Goal: Transaction & Acquisition: Obtain resource

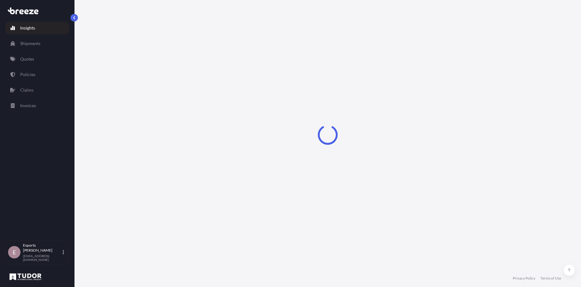
select select "2025"
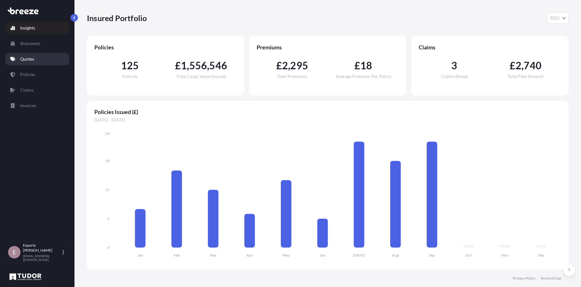
click at [32, 61] on p "Quotes" at bounding box center [27, 59] width 14 height 6
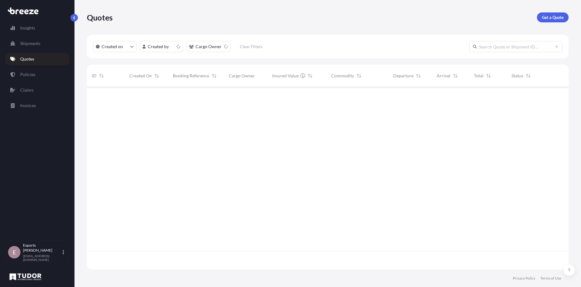
scroll to position [181, 477]
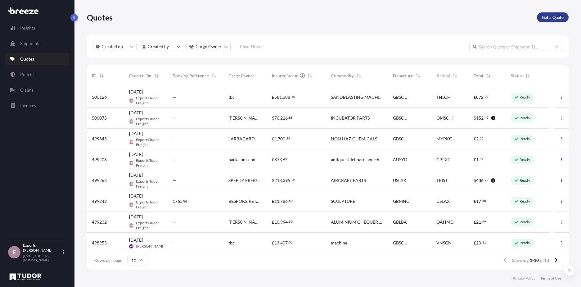
click at [551, 17] on p "Get a Quote" at bounding box center [553, 17] width 22 height 6
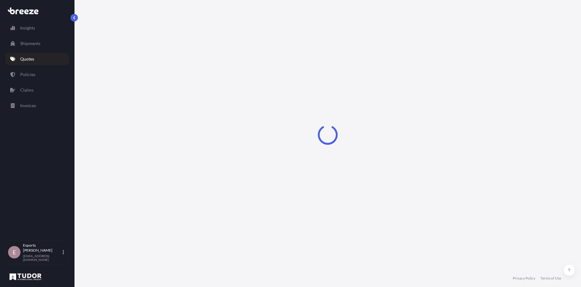
select select "Sea"
select select "1"
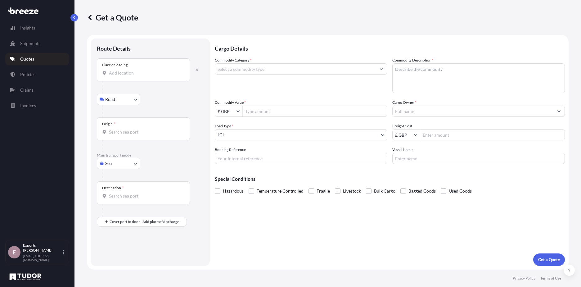
click at [115, 168] on body "Insights Shipments Quotes Policies Claims Invoices E Exports Tudor Freight [EMA…" at bounding box center [290, 143] width 581 height 287
click at [112, 194] on span "Air" at bounding box center [112, 191] width 6 height 6
select select "Air"
click at [131, 82] on div "Place of loading" at bounding box center [143, 72] width 93 height 23
click at [131, 79] on input "Place of loading" at bounding box center [145, 75] width 73 height 6
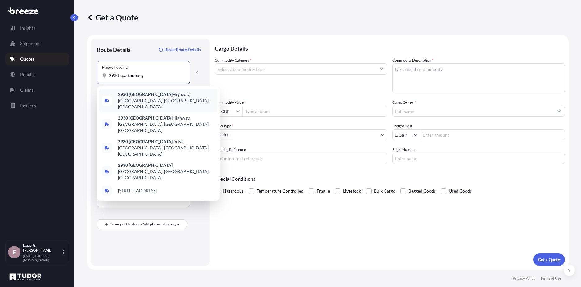
click at [120, 75] on input "2930 spartanburg" at bounding box center [145, 75] width 73 height 6
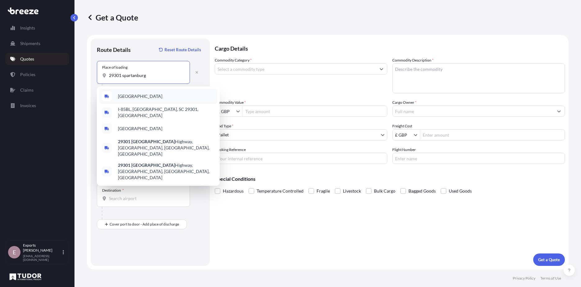
click at [174, 98] on div "[GEOGRAPHIC_DATA]" at bounding box center [158, 96] width 118 height 15
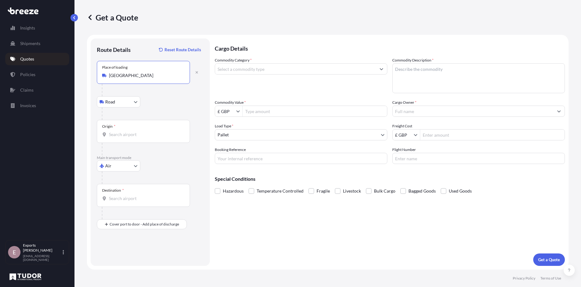
type input "[GEOGRAPHIC_DATA]"
click at [138, 136] on input "Origin *" at bounding box center [145, 134] width 73 height 6
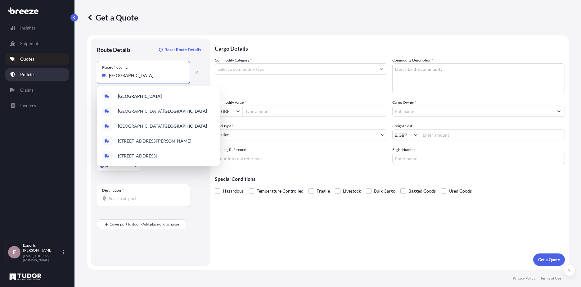
drag, startPoint x: 170, startPoint y: 75, endPoint x: 30, endPoint y: 72, distance: 140.7
click at [30, 72] on div "Insights Shipments Quotes Policies Claims Invoices E Exports Tudor Freight [EMA…" at bounding box center [290, 143] width 581 height 287
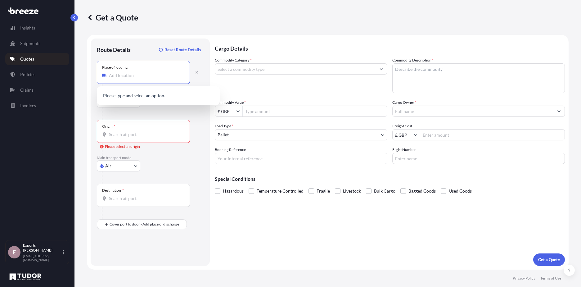
click at [151, 73] on input "Place of loading" at bounding box center [145, 75] width 73 height 6
click at [166, 92] on div "[STREET_ADDRESS]" at bounding box center [158, 96] width 118 height 15
type input "[STREET_ADDRESS]"
click at [142, 133] on input "Origin * Please select an origin" at bounding box center [145, 134] width 73 height 6
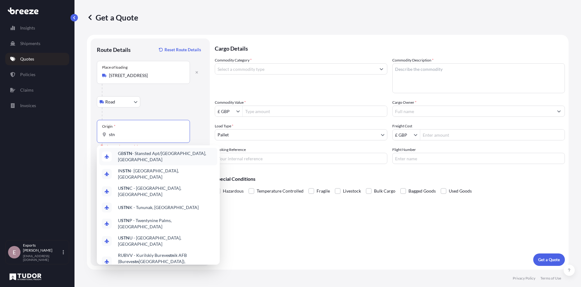
click at [167, 157] on span "GB STN - Stansted Apt/[GEOGRAPHIC_DATA], [GEOGRAPHIC_DATA]" at bounding box center [166, 156] width 97 height 12
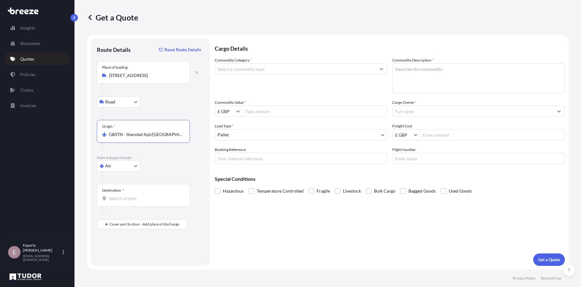
type input "GBSTN - Stansted Apt/[GEOGRAPHIC_DATA], [GEOGRAPHIC_DATA]"
click at [142, 197] on input "Destination *" at bounding box center [145, 198] width 73 height 6
paste input "[GEOGRAPHIC_DATA]"
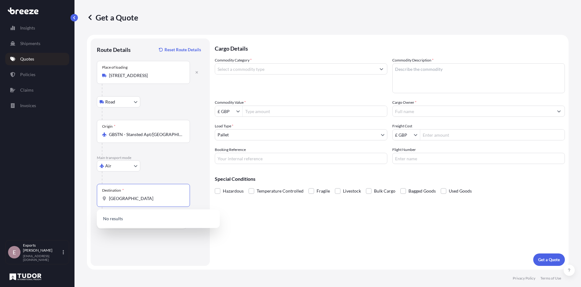
type input "[GEOGRAPHIC_DATA]"
click at [264, 232] on div "Cargo Details Commodity Category * Commodity Description * Commodity Value * £ …" at bounding box center [390, 152] width 350 height 227
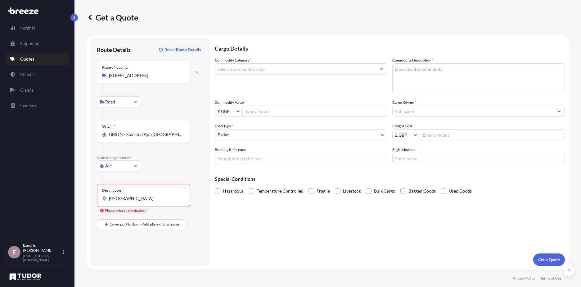
click at [184, 198] on div "[GEOGRAPHIC_DATA]" at bounding box center [143, 198] width 83 height 6
click at [182, 198] on input "[GEOGRAPHIC_DATA]" at bounding box center [145, 198] width 73 height 6
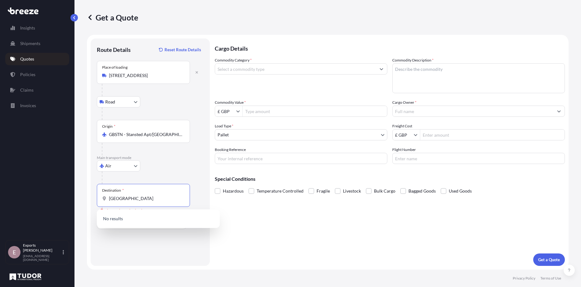
drag, startPoint x: 179, startPoint y: 197, endPoint x: 31, endPoint y: 196, distance: 147.5
click at [31, 196] on div "Insights Shipments Quotes Policies Claims Invoices E Exports Tudor Freight [EMA…" at bounding box center [290, 143] width 581 height 287
type input "USMEM - [GEOGRAPHIC_DATA], [GEOGRAPHIC_DATA]"
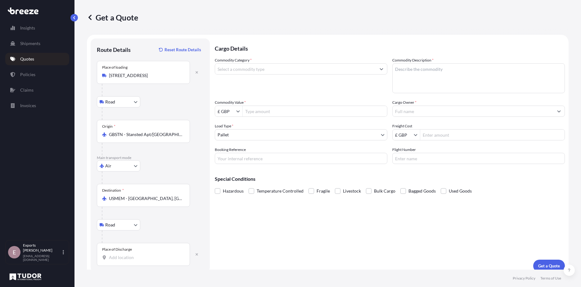
click at [157, 254] on div "Place of Discharge" at bounding box center [143, 254] width 93 height 23
click at [157, 254] on input "Place of Discharge" at bounding box center [145, 257] width 73 height 6
paste input "[GEOGRAPHIC_DATA]"
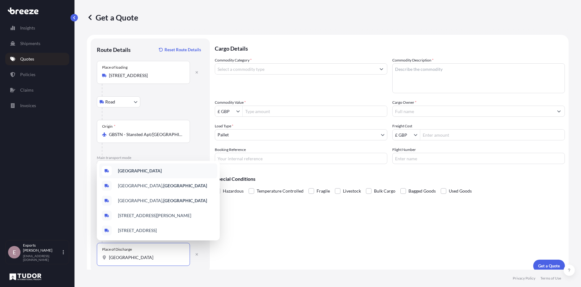
click at [162, 168] on b "[GEOGRAPHIC_DATA]" at bounding box center [140, 170] width 44 height 5
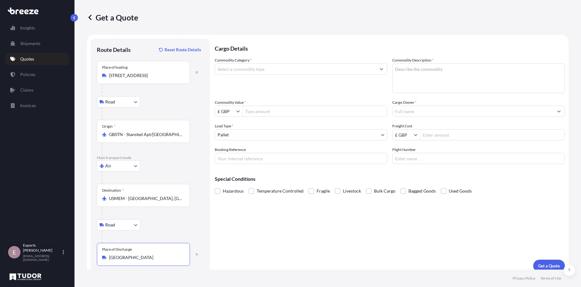
type input "[GEOGRAPHIC_DATA]"
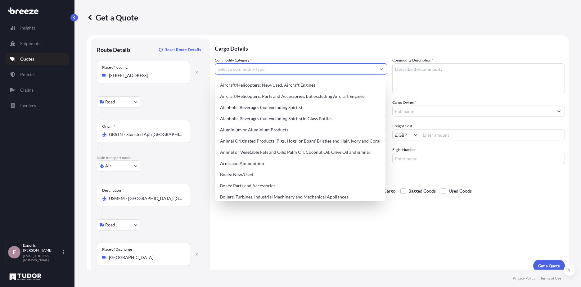
click at [279, 67] on input "Commodity Category *" at bounding box center [295, 68] width 161 height 11
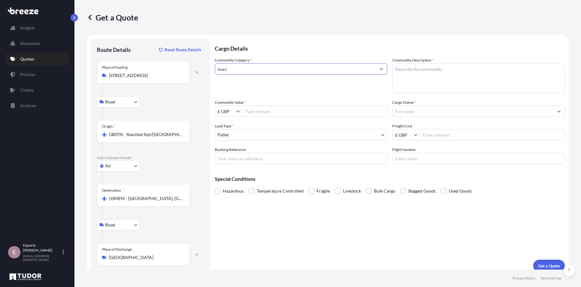
click at [244, 66] on input "maci" at bounding box center [295, 68] width 161 height 11
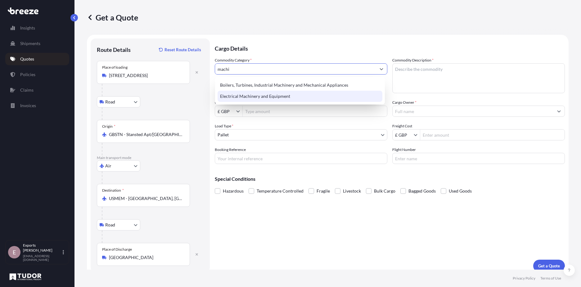
click at [254, 99] on div "Electrical Machinery and Equipment" at bounding box center [300, 96] width 165 height 11
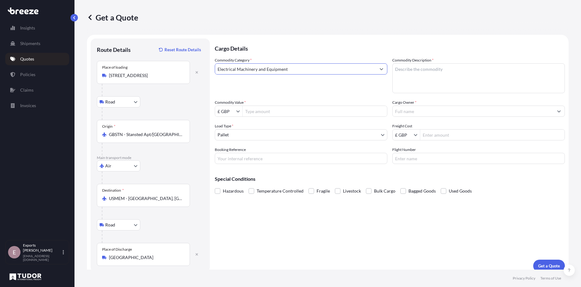
type input "Electrical Machinery and Equipment"
click at [519, 68] on textarea "Commodity Description *" at bounding box center [479, 78] width 173 height 30
type textarea "fill finish platform"
click at [303, 112] on input "Commodity Value *" at bounding box center [315, 111] width 144 height 11
type input "160,000"
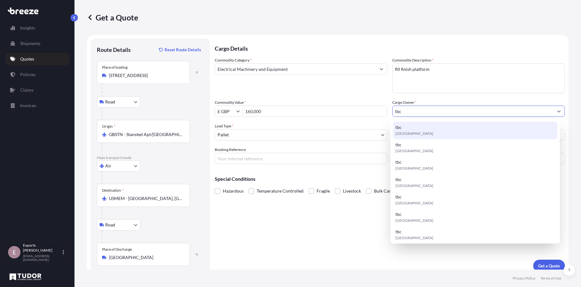
click at [444, 132] on div "tbc [GEOGRAPHIC_DATA]" at bounding box center [475, 130] width 165 height 17
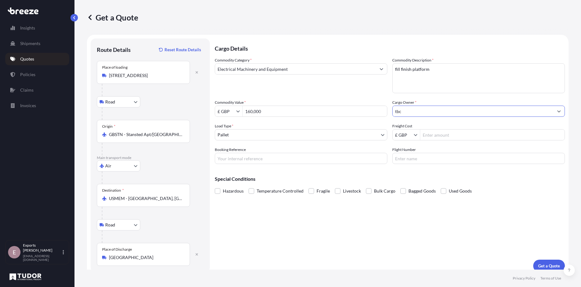
type input "tbc"
click at [444, 132] on input "Freight Cost" at bounding box center [493, 134] width 144 height 11
click at [444, 134] on input "Freight Cost" at bounding box center [493, 134] width 144 height 11
type input "1,514.56"
click at [542, 263] on p "Get a Quote" at bounding box center [550, 266] width 22 height 6
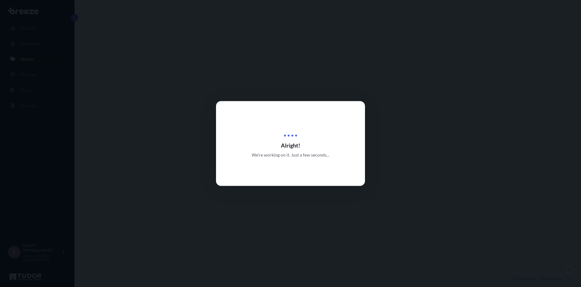
select select "Road"
select select "Air"
select select "Road"
select select "1"
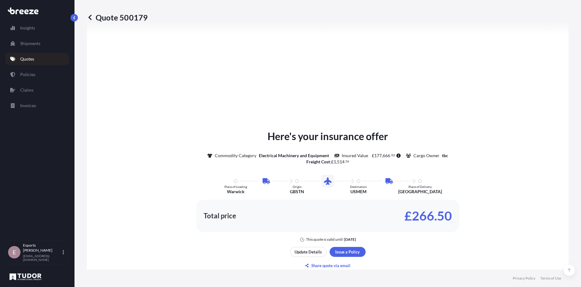
scroll to position [311, 0]
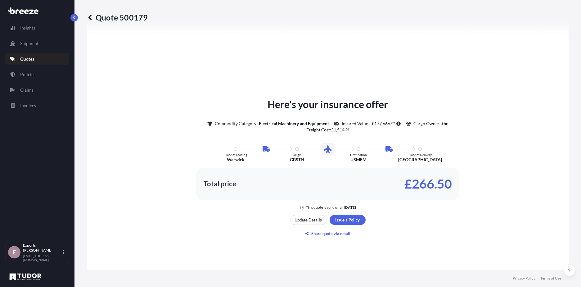
click at [352, 285] on footer "Privacy Policy Terms of Use" at bounding box center [328, 278] width 507 height 17
click at [144, 110] on div "Here's your insurance offer Commodity Category Electrical Machinery and Equipme…" at bounding box center [328, 153] width 465 height 113
